Goal: Task Accomplishment & Management: Manage account settings

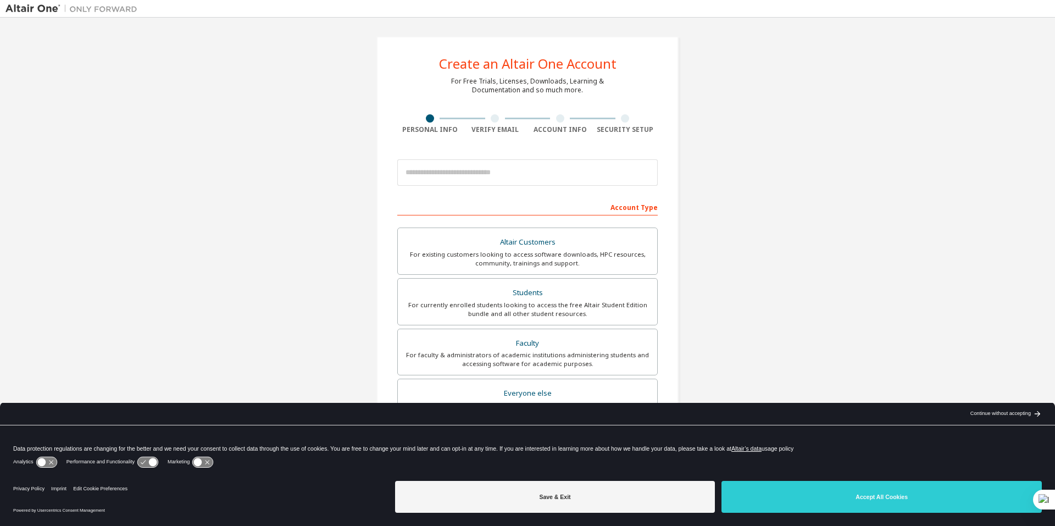
drag, startPoint x: 535, startPoint y: 158, endPoint x: 439, endPoint y: 113, distance: 106.5
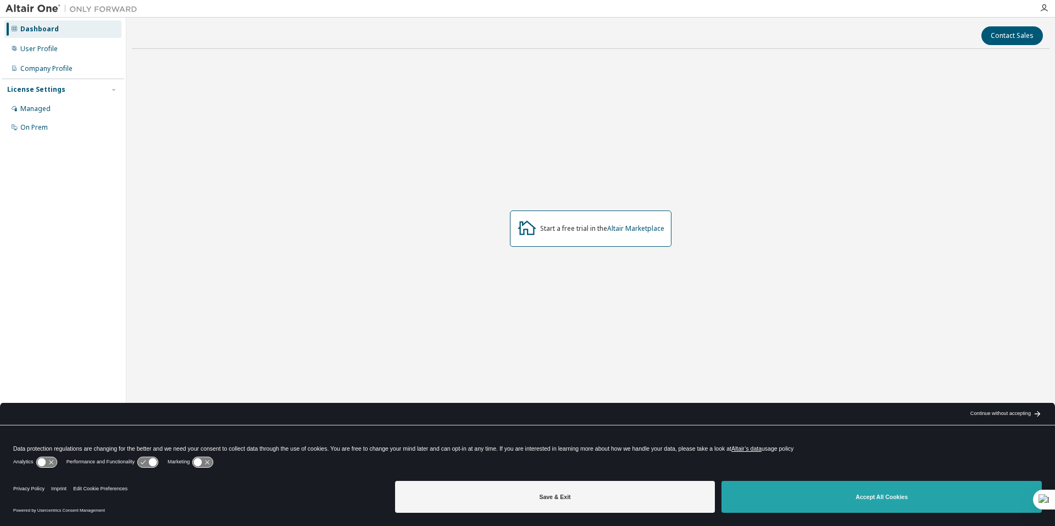
click at [845, 496] on button "Accept All Cookies" at bounding box center [882, 497] width 320 height 32
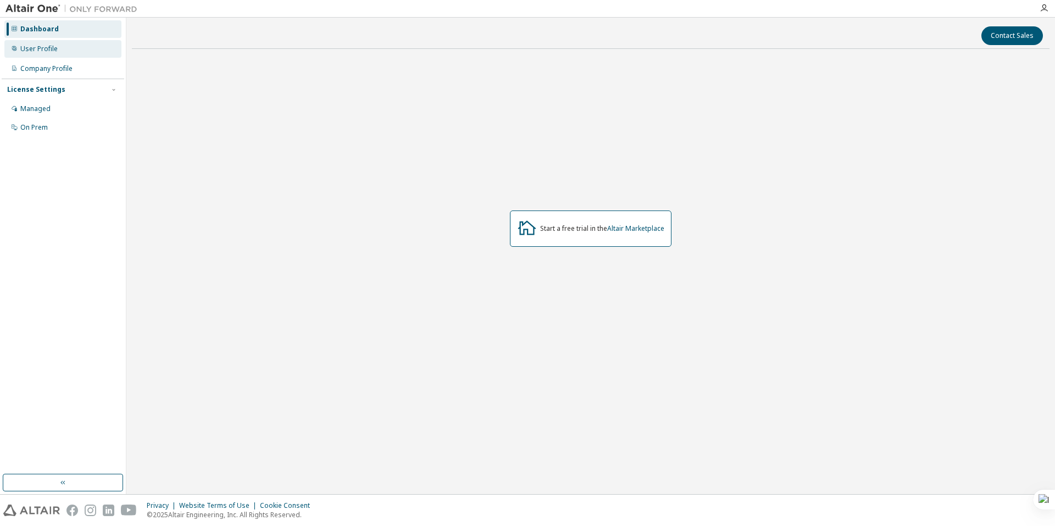
click at [51, 54] on div "User Profile" at bounding box center [62, 49] width 117 height 18
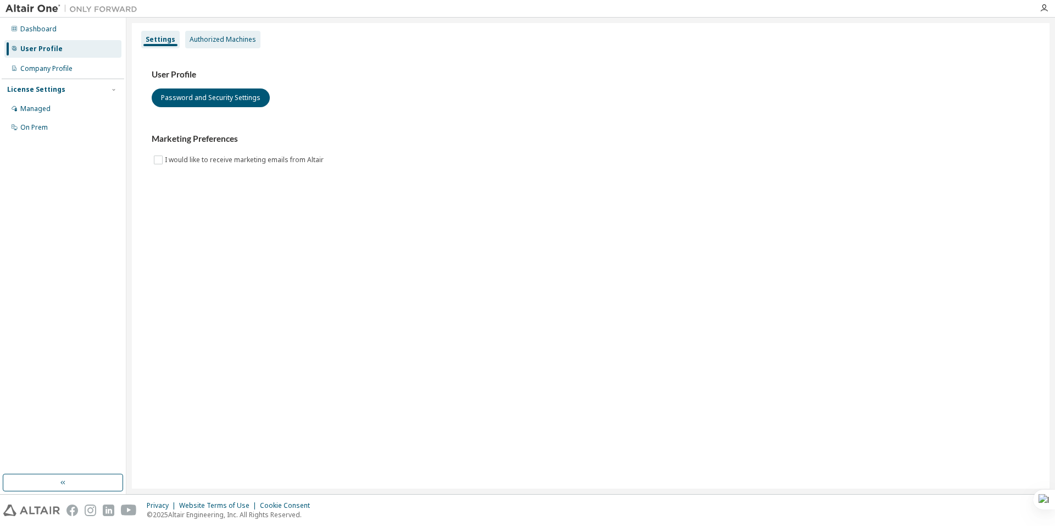
click at [211, 31] on div "Authorized Machines" at bounding box center [222, 40] width 75 height 18
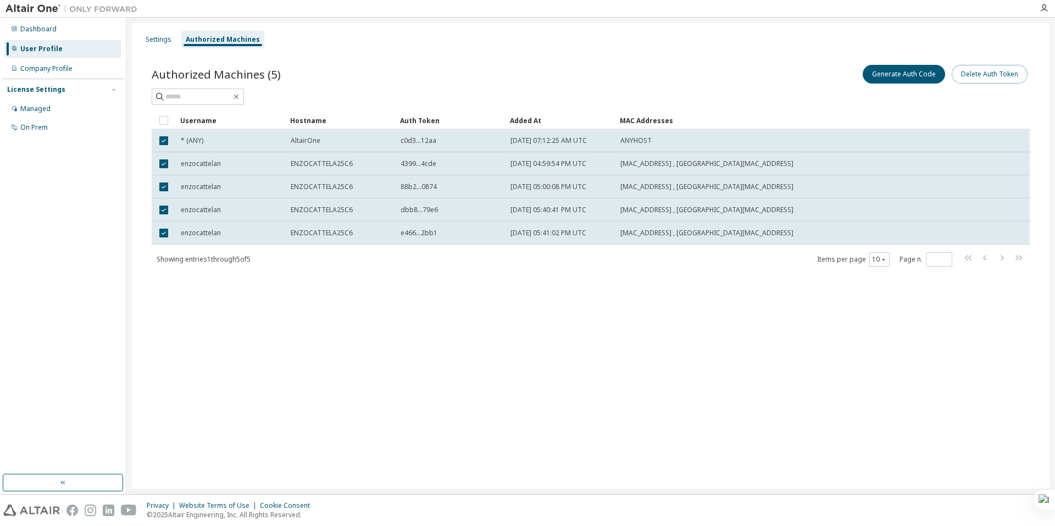
click at [986, 79] on button "Delete Auth Token" at bounding box center [990, 74] width 76 height 19
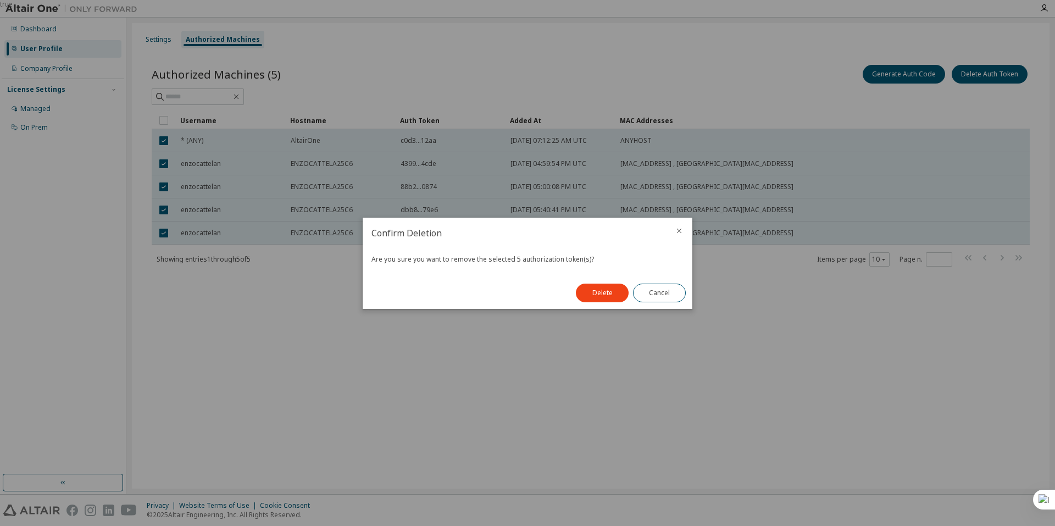
click at [581, 297] on button "Delete" at bounding box center [602, 293] width 53 height 19
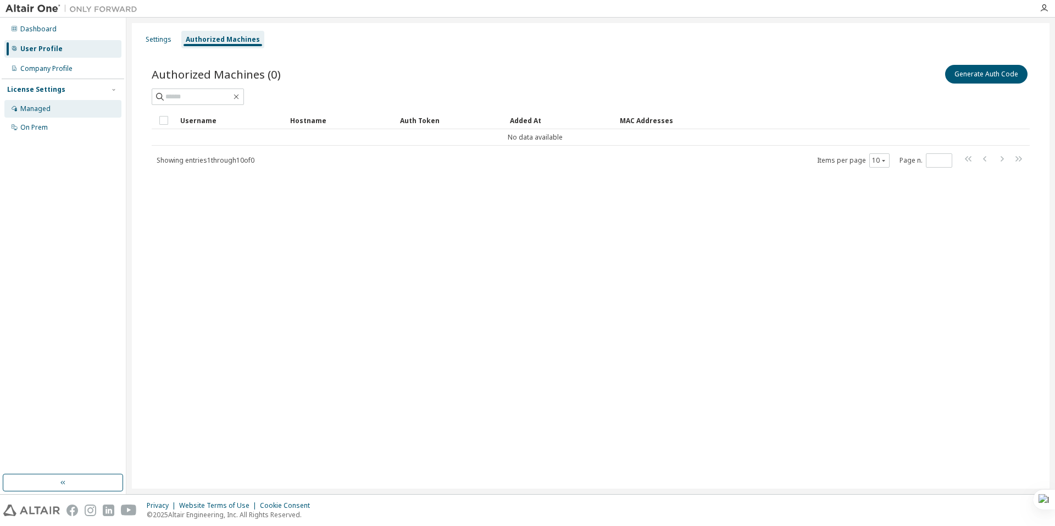
click at [26, 109] on div "Managed" at bounding box center [35, 108] width 30 height 9
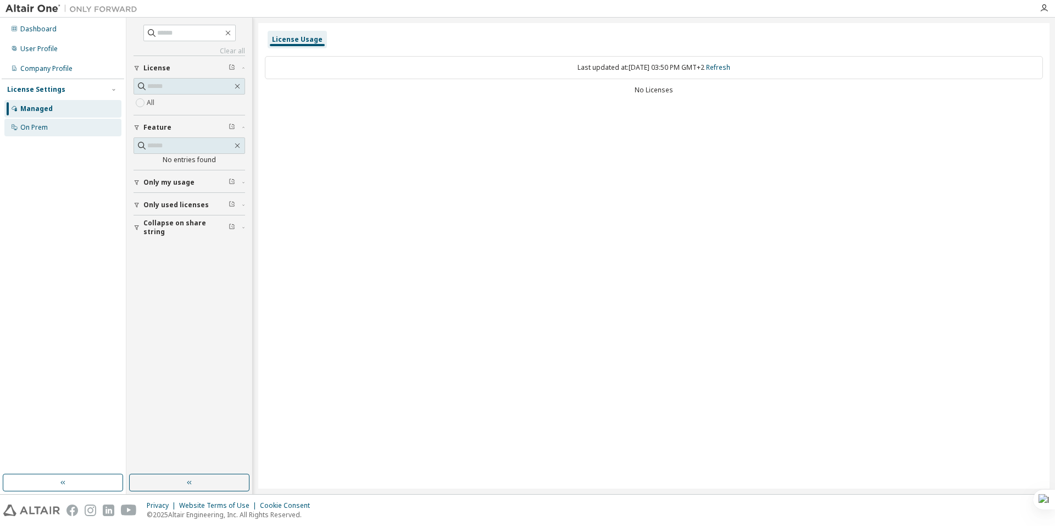
click at [34, 128] on div "On Prem" at bounding box center [33, 127] width 27 height 9
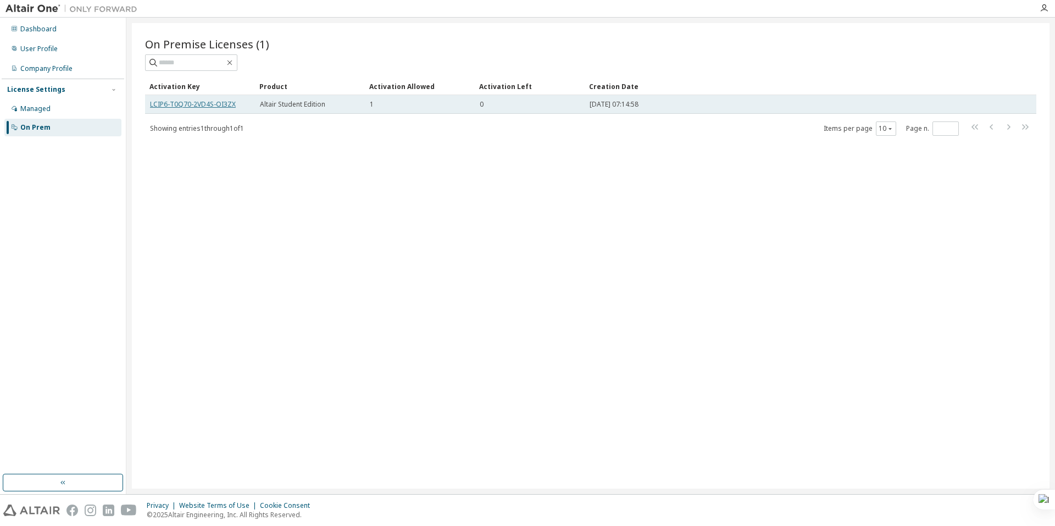
click at [229, 102] on link "LCIP6-T0Q70-2VD4S-OI3ZX" at bounding box center [193, 103] width 86 height 9
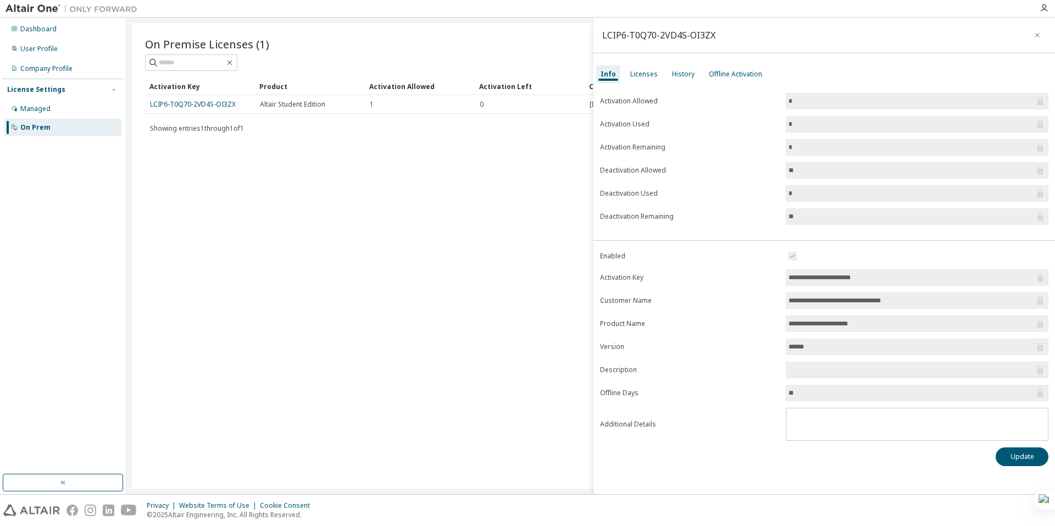
click at [827, 120] on input "*" at bounding box center [912, 124] width 246 height 11
click at [1048, 125] on span "*" at bounding box center [917, 124] width 263 height 16
click at [1040, 125] on icon at bounding box center [1040, 124] width 11 height 11
click at [1008, 125] on input "*" at bounding box center [912, 124] width 246 height 11
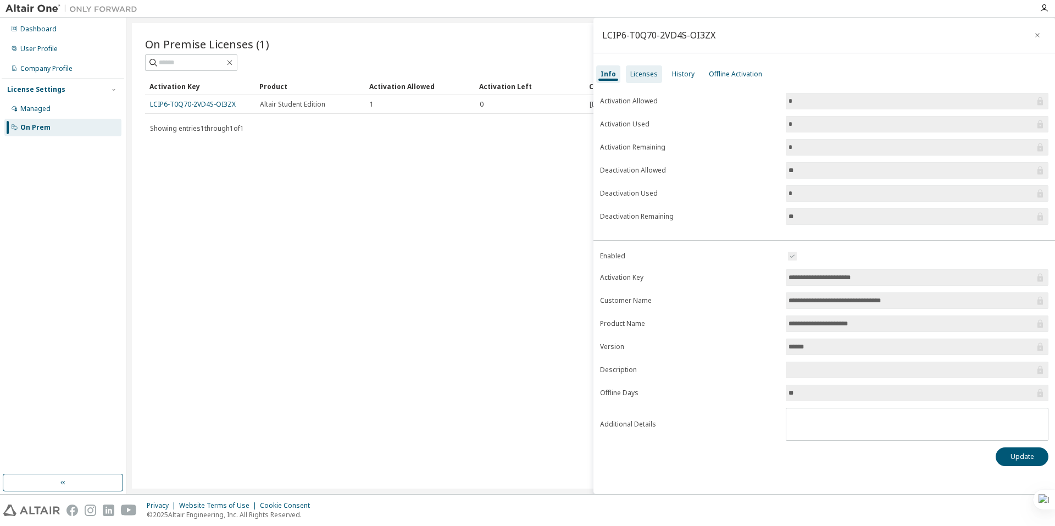
click at [642, 71] on div "Licenses" at bounding box center [643, 74] width 27 height 9
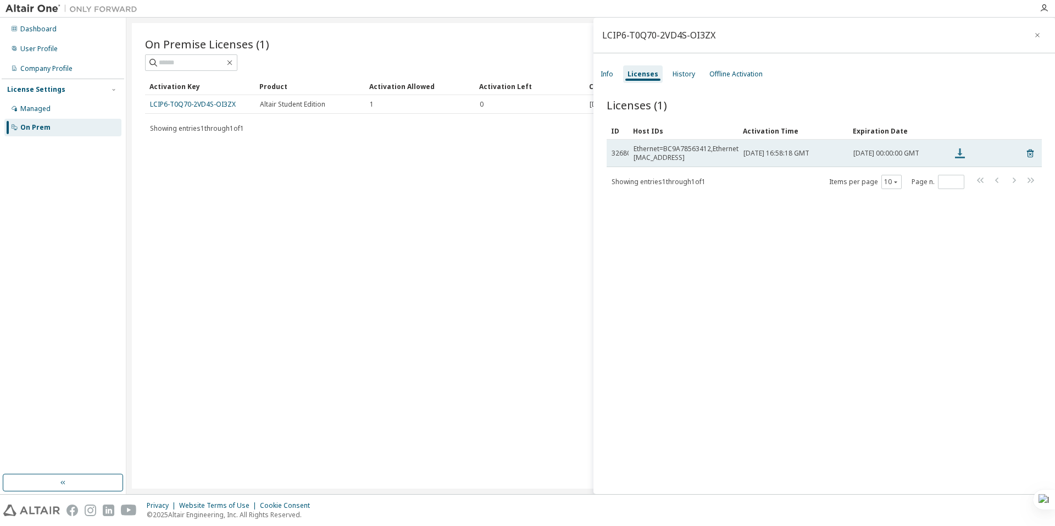
click at [959, 157] on icon at bounding box center [960, 153] width 13 height 13
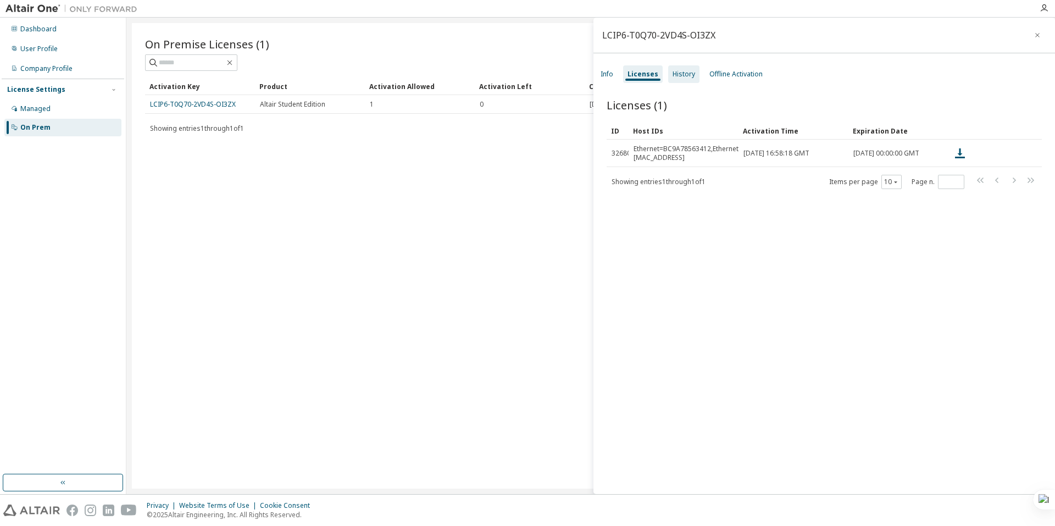
click at [683, 71] on div "History" at bounding box center [684, 74] width 23 height 9
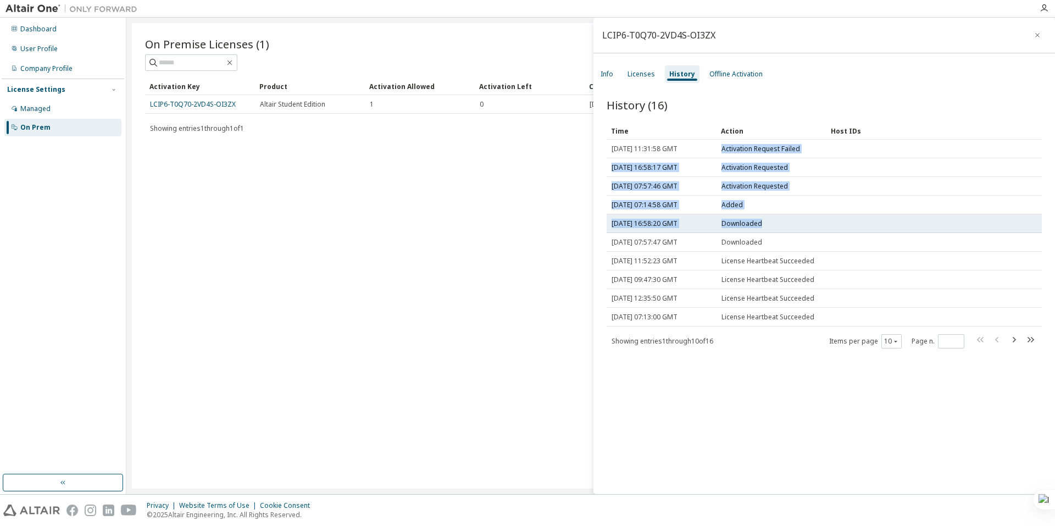
drag, startPoint x: 718, startPoint y: 156, endPoint x: 768, endPoint y: 229, distance: 88.9
click at [768, 229] on tbody "Mon, 03 Mar 2025 11:31:58 GMT Activation Request Failed Thu, 06 Feb 2025 16:58:…" at bounding box center [824, 233] width 435 height 187
click at [768, 228] on div "Downloaded" at bounding box center [772, 223] width 100 height 9
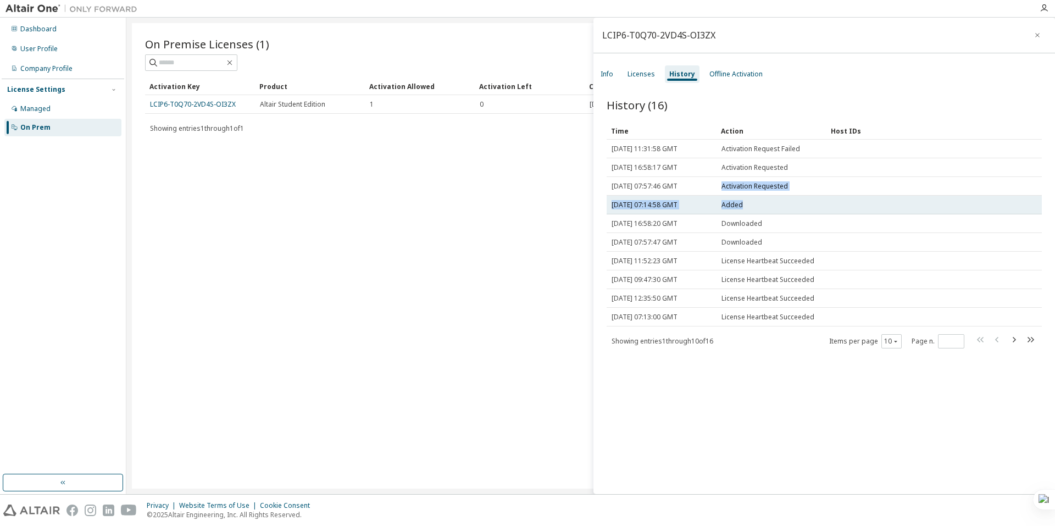
drag, startPoint x: 721, startPoint y: 199, endPoint x: 791, endPoint y: 215, distance: 72.8
click at [791, 215] on tbody "Mon, 03 Mar 2025 11:31:58 GMT Activation Request Failed Thu, 06 Feb 2025 16:58:…" at bounding box center [824, 233] width 435 height 187
click at [791, 209] on div "Added" at bounding box center [772, 205] width 100 height 9
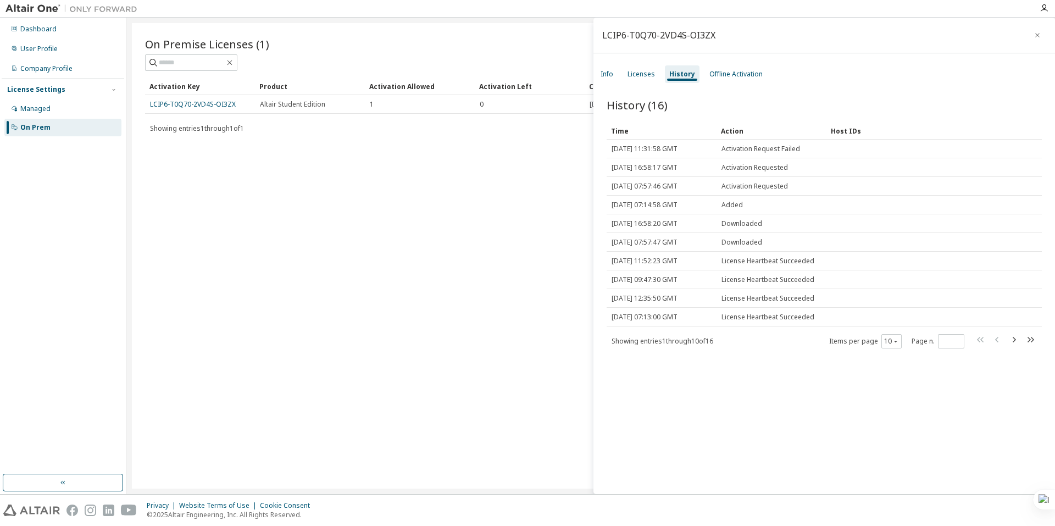
click at [725, 85] on div "History (16) Clear Load Save Save As Field Operator Value Select filter Select …" at bounding box center [825, 297] width 462 height 427
click at [738, 68] on div "Offline Activation" at bounding box center [736, 74] width 62 height 18
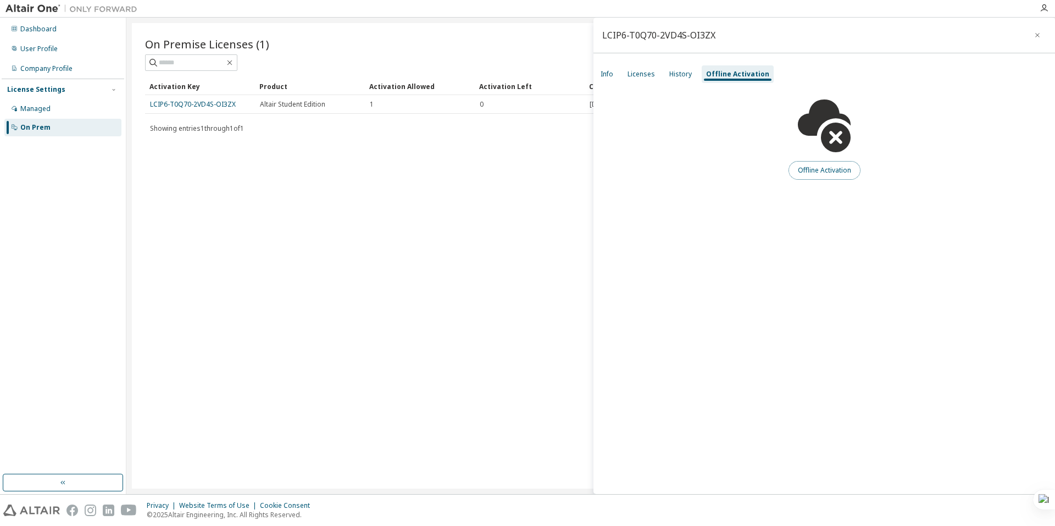
click at [842, 170] on button "Offline Activation" at bounding box center [825, 170] width 72 height 19
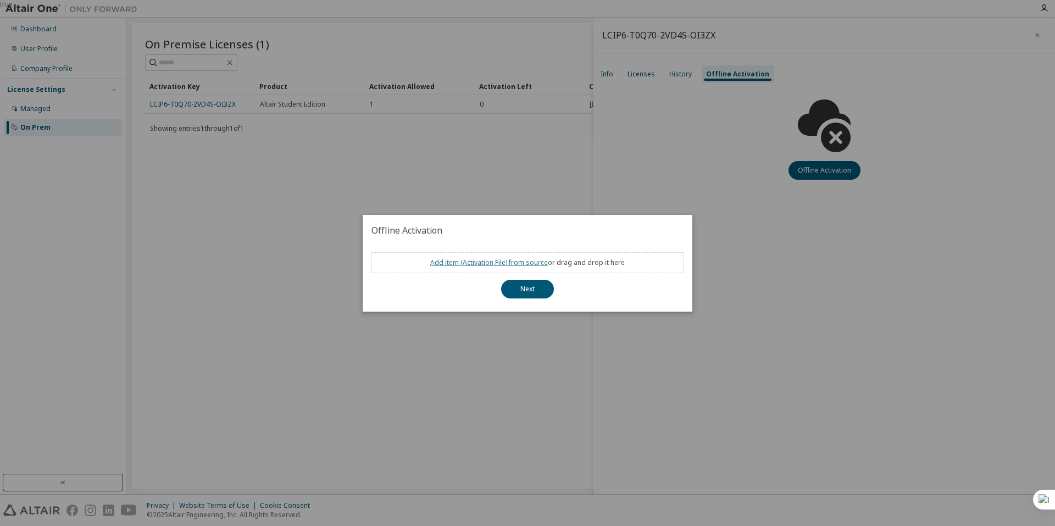
click at [508, 263] on link "Add item ( Activation File ) from source" at bounding box center [489, 262] width 118 height 9
click at [530, 287] on button "Next" at bounding box center [527, 289] width 53 height 19
click at [582, 179] on div "true" at bounding box center [527, 263] width 1055 height 526
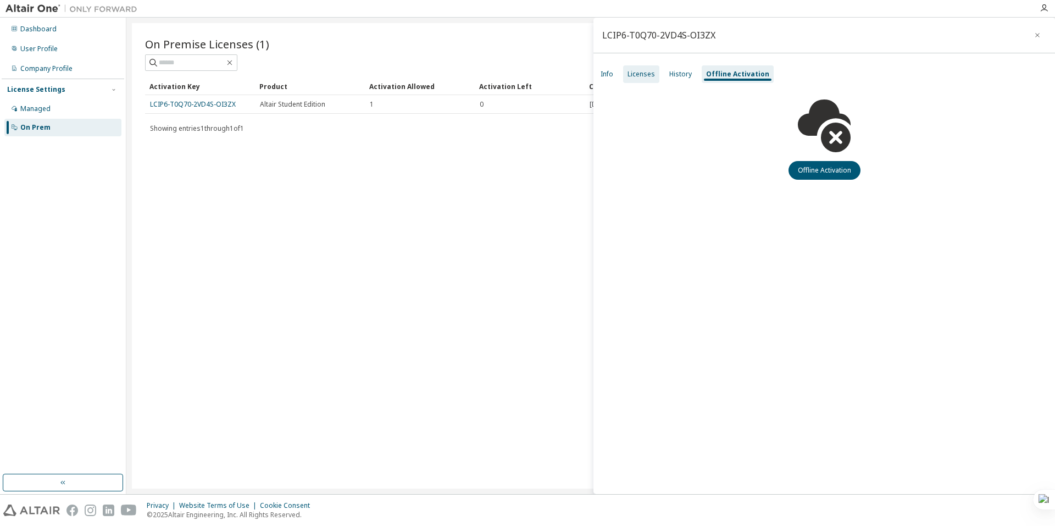
click at [650, 70] on div "Licenses" at bounding box center [641, 74] width 27 height 9
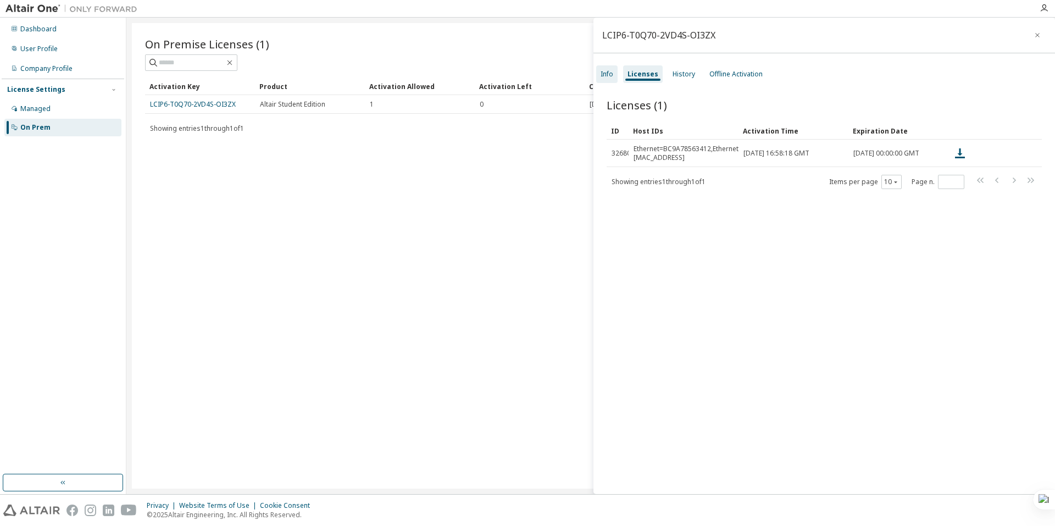
click at [617, 75] on div "Info" at bounding box center [606, 74] width 21 height 18
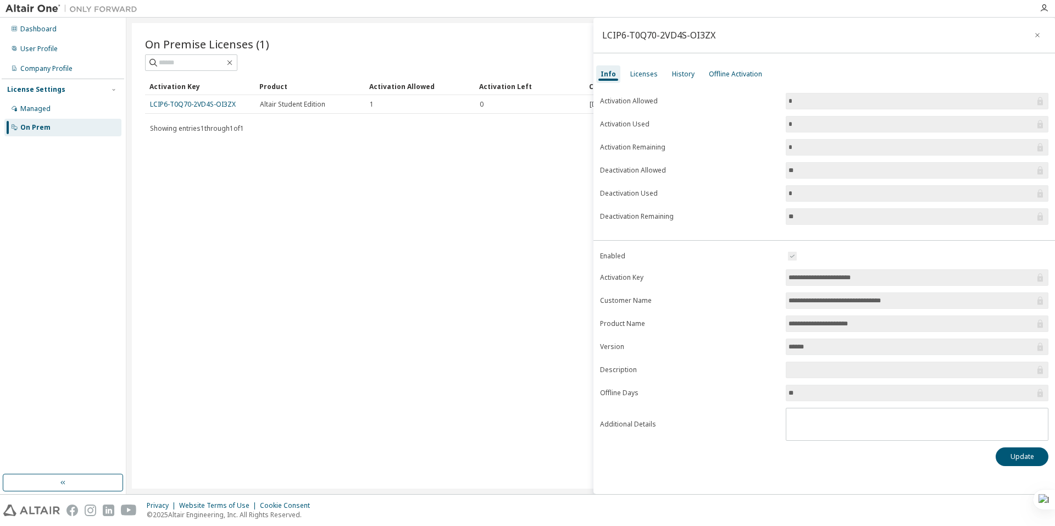
click at [802, 198] on input "*" at bounding box center [912, 193] width 246 height 11
click at [801, 217] on input "**" at bounding box center [912, 216] width 246 height 11
drag, startPoint x: 807, startPoint y: 214, endPoint x: 778, endPoint y: 217, distance: 28.7
click at [778, 217] on form "Activation Allowed * Activation Used * Activation Remaining * Deactivation Allo…" at bounding box center [824, 159] width 448 height 132
click at [790, 219] on input "**" at bounding box center [912, 216] width 246 height 11
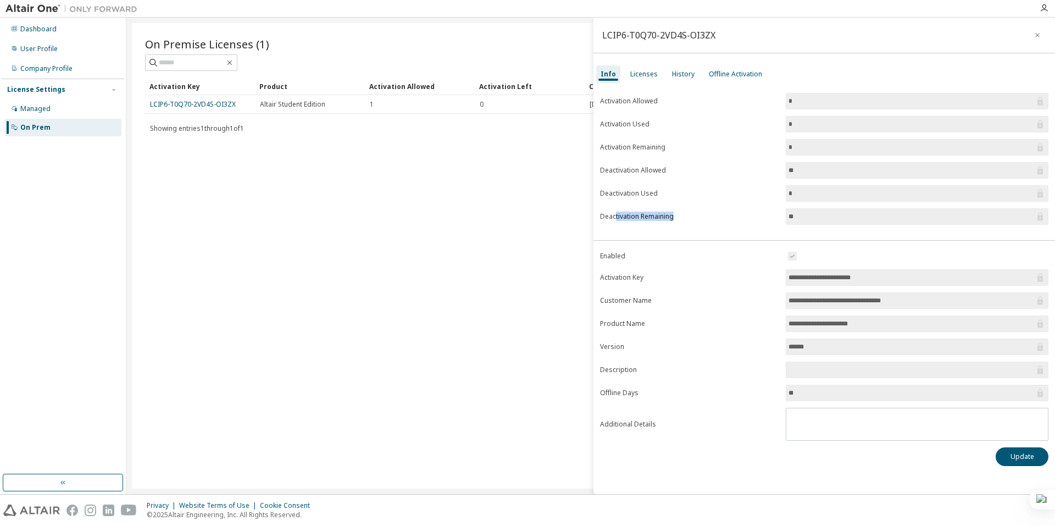
drag, startPoint x: 616, startPoint y: 215, endPoint x: 680, endPoint y: 216, distance: 64.3
click at [680, 216] on label "Deactivation Remaining" at bounding box center [689, 216] width 179 height 9
click at [739, 178] on form "Activation Allowed * Activation Used * Activation Remaining * Deactivation Allo…" at bounding box center [824, 159] width 448 height 132
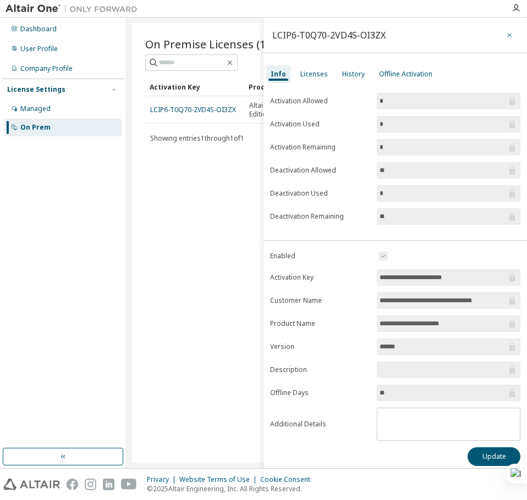
click at [505, 37] on icon "button" at bounding box center [509, 35] width 8 height 9
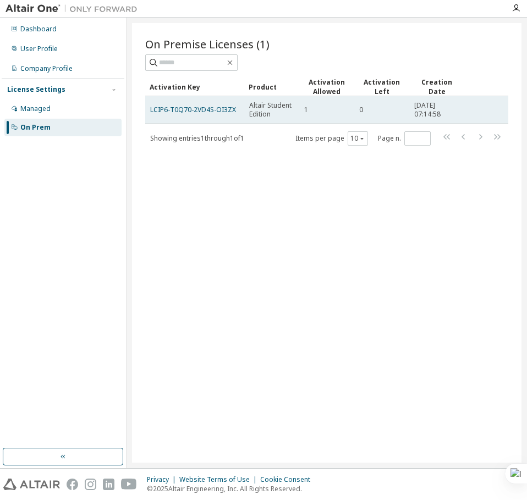
click at [333, 117] on td "1" at bounding box center [326, 109] width 55 height 27
drag, startPoint x: 306, startPoint y: 112, endPoint x: 298, endPoint y: 111, distance: 7.2
click at [305, 112] on span "1" at bounding box center [306, 110] width 4 height 9
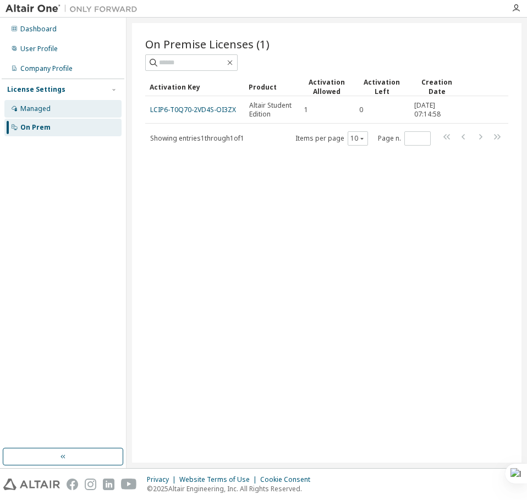
click at [34, 109] on div "Managed" at bounding box center [35, 108] width 30 height 9
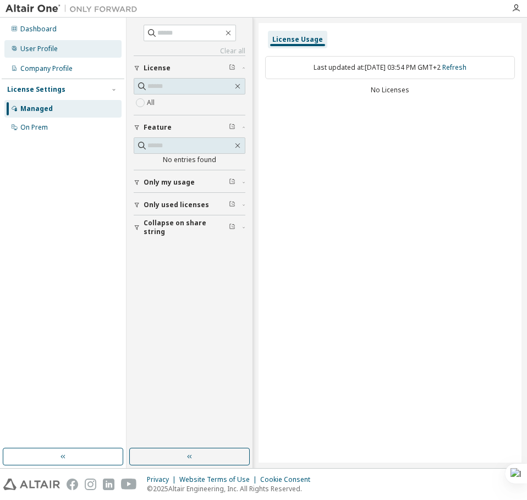
click at [46, 51] on div "User Profile" at bounding box center [38, 49] width 37 height 9
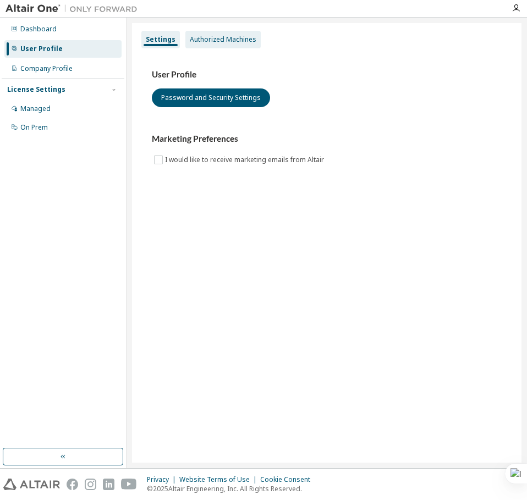
click at [217, 41] on div "Authorized Machines" at bounding box center [223, 39] width 67 height 9
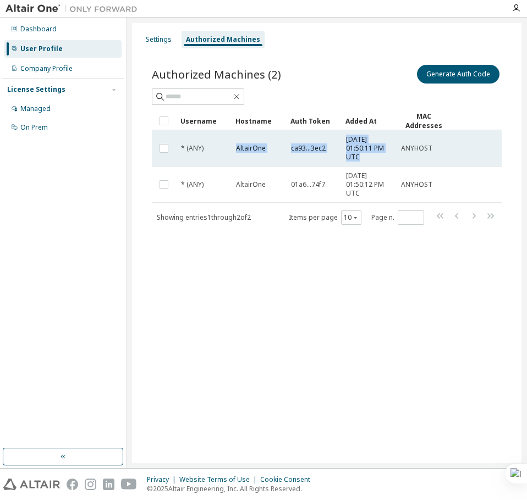
drag, startPoint x: 236, startPoint y: 151, endPoint x: 394, endPoint y: 151, distance: 158.3
click at [394, 151] on tr "* (ANY) AltairOne ca93...3ec2 2025-09-29 01:50:11 PM UTC ANYHOST" at bounding box center [327, 148] width 350 height 36
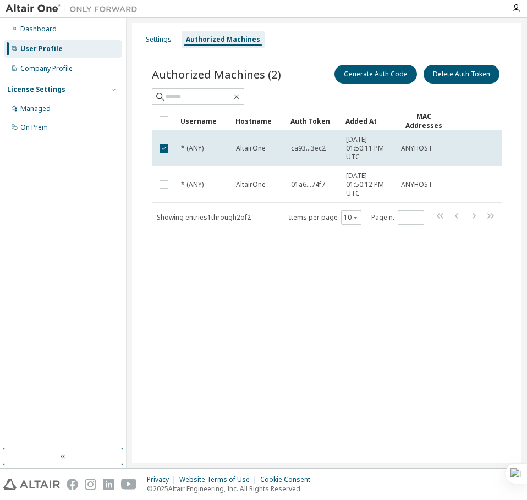
click at [394, 151] on td "2025-09-29 01:50:11 PM UTC" at bounding box center [368, 148] width 55 height 36
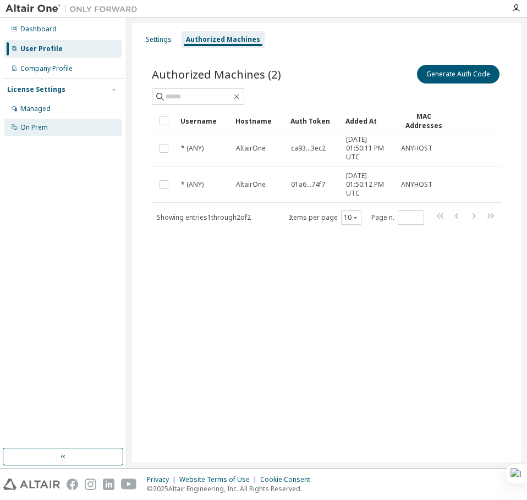
click at [53, 125] on div "On Prem" at bounding box center [62, 128] width 117 height 18
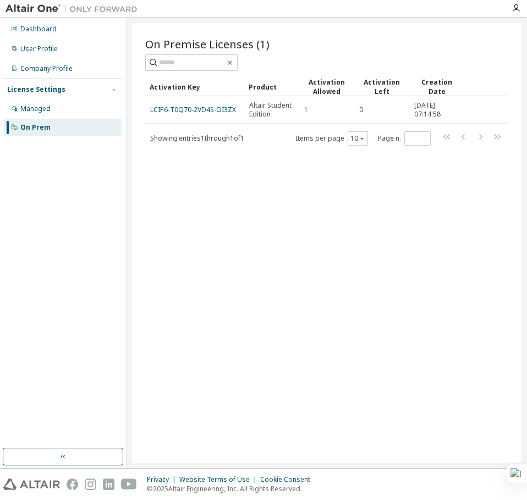
click at [203, 141] on span "Showing entries 1 through 1 of 1" at bounding box center [197, 138] width 94 height 9
drag, startPoint x: 248, startPoint y: 174, endPoint x: 177, endPoint y: 139, distance: 78.9
click at [248, 174] on div "On Premise Licenses (1) Clear Load Save Save As Field Operator Value Select fil…" at bounding box center [326, 243] width 389 height 440
click at [58, 124] on div "On Prem" at bounding box center [62, 128] width 117 height 18
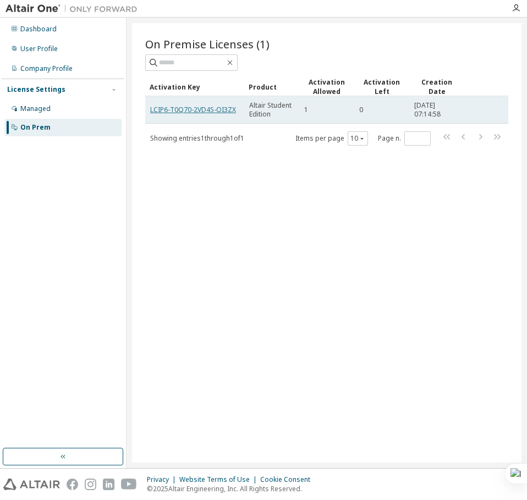
click at [198, 114] on link "LCIP6-T0Q70-2VD4S-OI3ZX" at bounding box center [193, 109] width 86 height 9
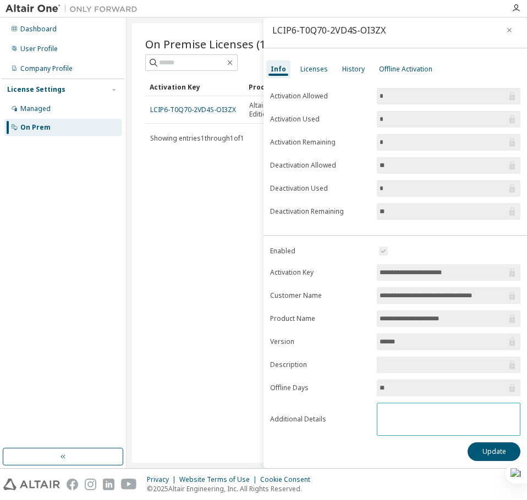
scroll to position [7, 0]
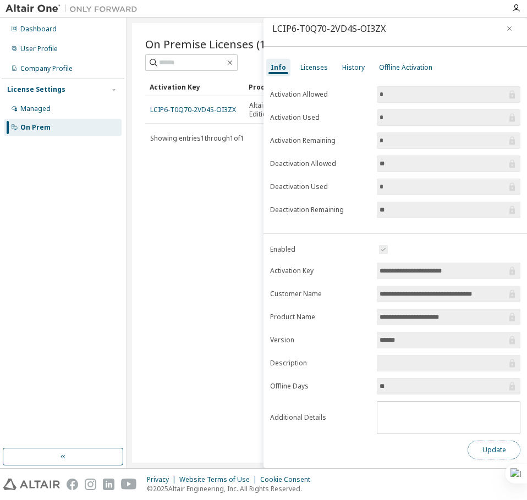
click at [489, 452] on button "Update" at bounding box center [493, 450] width 53 height 19
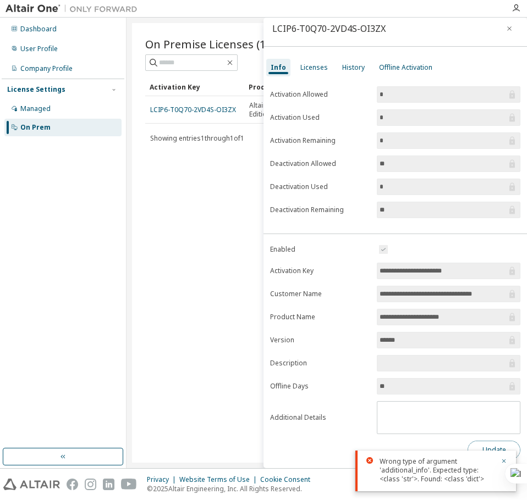
click at [485, 445] on button "Update" at bounding box center [493, 450] width 53 height 19
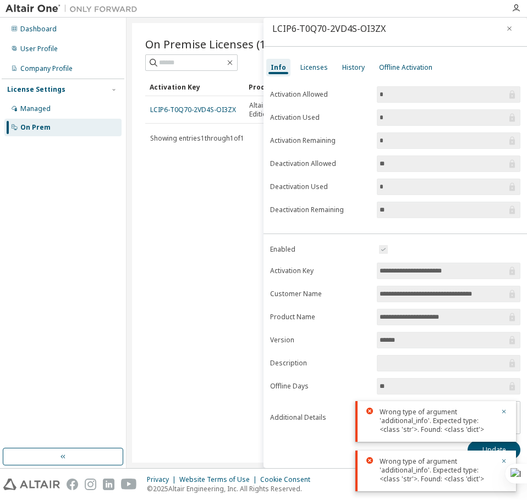
click at [509, 408] on div "Wrong type of argument 'additional_info'. Expected type: <class 'str'>. Found: …" at bounding box center [435, 421] width 160 height 41
click at [505, 411] on icon "button" at bounding box center [503, 411] width 7 height 7
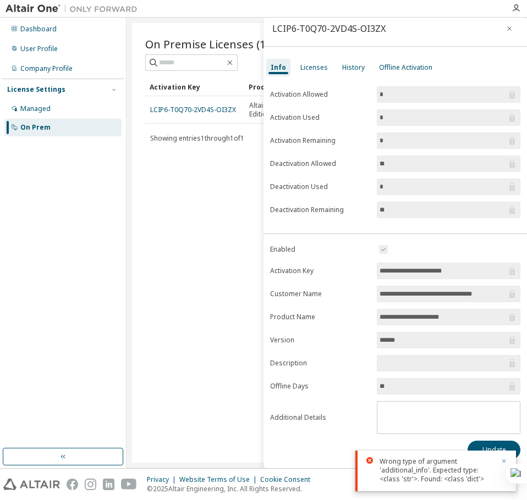
click at [505, 459] on icon "button" at bounding box center [504, 461] width 4 height 4
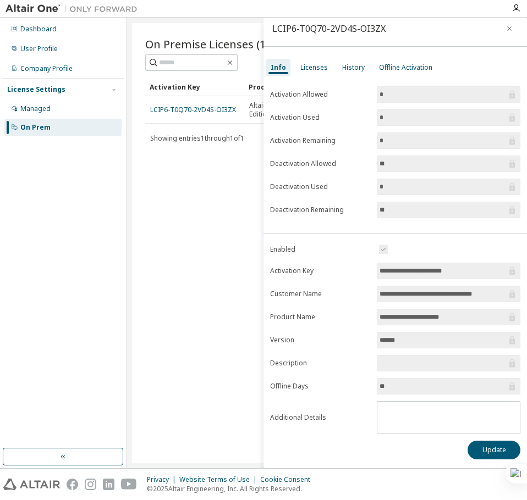
click at [386, 120] on input "*" at bounding box center [442, 117] width 127 height 11
click at [313, 66] on div "Licenses" at bounding box center [313, 67] width 27 height 9
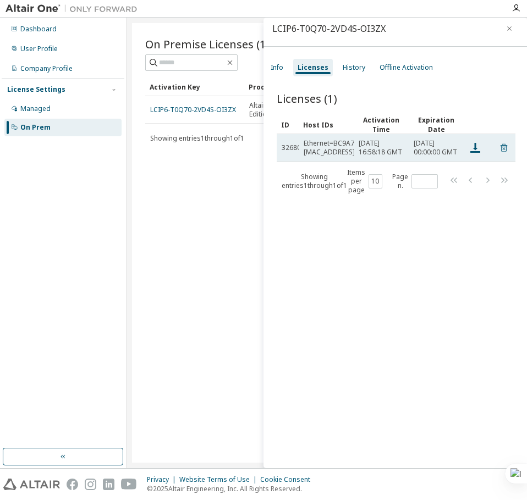
click at [498, 154] on icon at bounding box center [503, 147] width 10 height 13
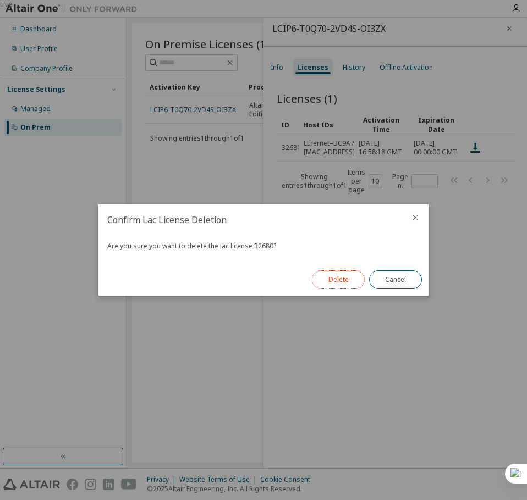
click at [350, 282] on button "Delete" at bounding box center [338, 279] width 53 height 19
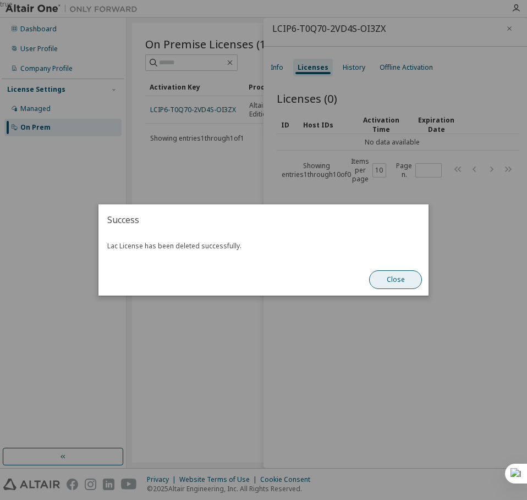
click at [384, 282] on button "Close" at bounding box center [395, 279] width 53 height 19
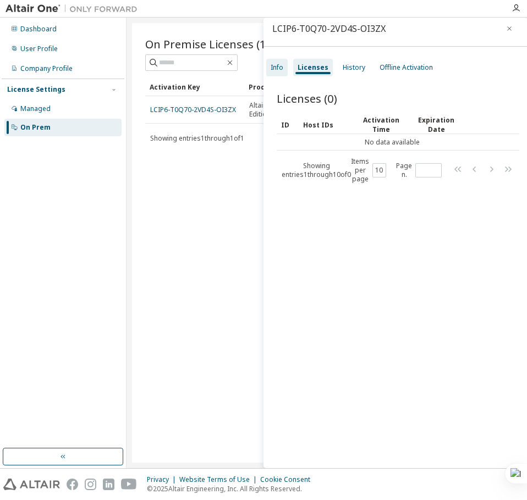
click at [279, 61] on div "Info" at bounding box center [276, 68] width 21 height 18
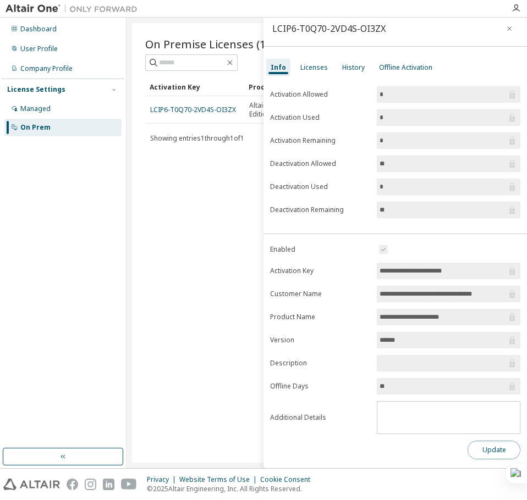
click at [498, 444] on button "Update" at bounding box center [493, 450] width 53 height 19
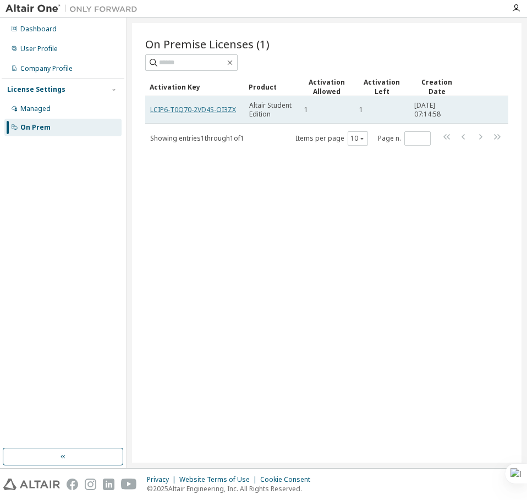
click at [193, 109] on link "LCIP6-T0Q70-2VD4S-OI3ZX" at bounding box center [193, 109] width 86 height 9
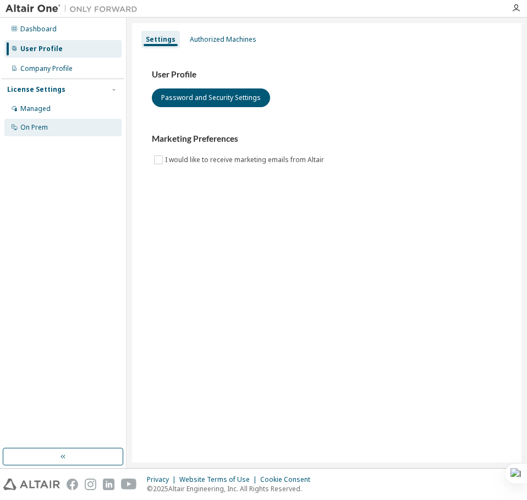
click at [43, 129] on div "On Prem" at bounding box center [33, 127] width 27 height 9
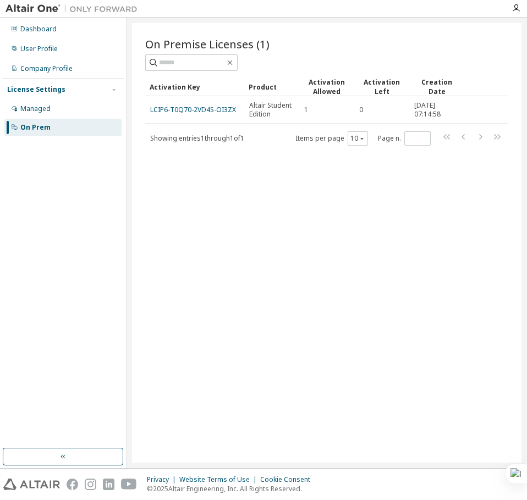
click at [526, 176] on html "Dashboard User Profile Company Profile License Settings Managed On Prem On Prem…" at bounding box center [263, 250] width 527 height 500
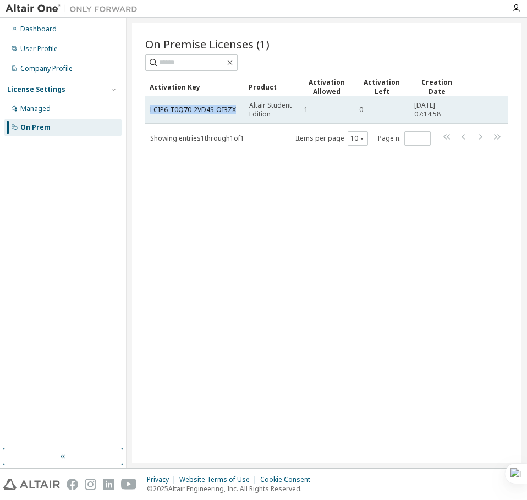
drag, startPoint x: 239, startPoint y: 104, endPoint x: 147, endPoint y: 108, distance: 91.9
click at [147, 108] on td "LCIP6-T0Q70-2VD4S-OI3ZX" at bounding box center [194, 109] width 99 height 27
copy link "LCIP6-T0Q70-2VD4S-OI3ZX"
